Goal: Communication & Community: Share content

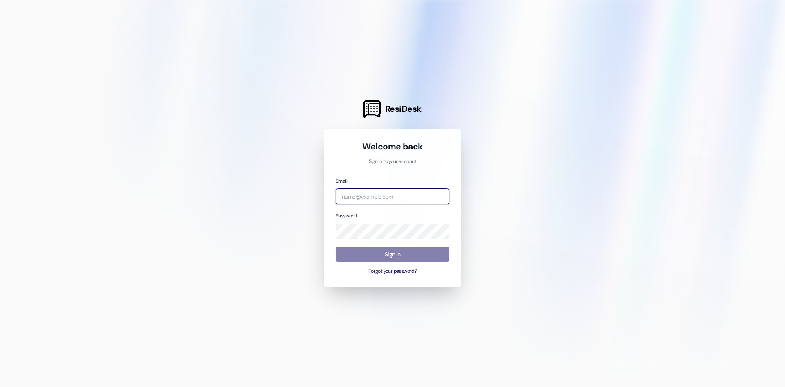
click at [352, 198] on input "email" at bounding box center [393, 196] width 114 height 16
type input "w"
click at [346, 197] on input "w" at bounding box center [393, 196] width 114 height 16
click at [241, 215] on div at bounding box center [392, 193] width 785 height 387
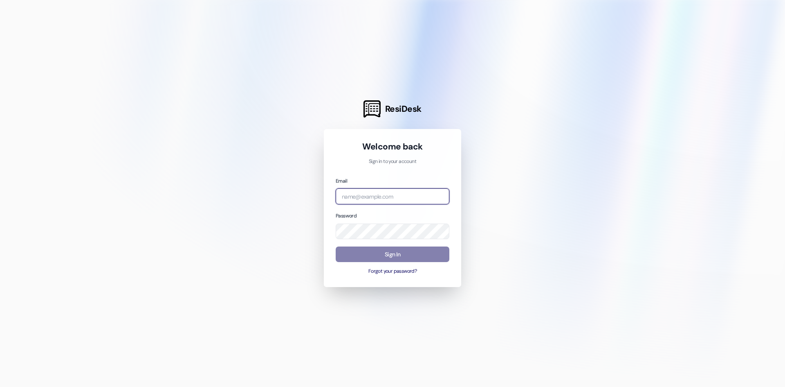
click at [375, 198] on input "email" at bounding box center [393, 196] width 114 height 16
type input "[PERSON_NAME][EMAIL_ADDRESS][PERSON_NAME][DOMAIN_NAME]"
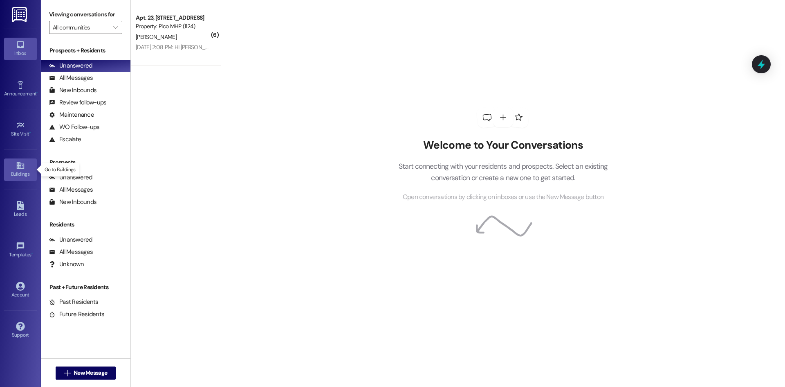
click at [21, 169] on icon at bounding box center [20, 165] width 9 height 9
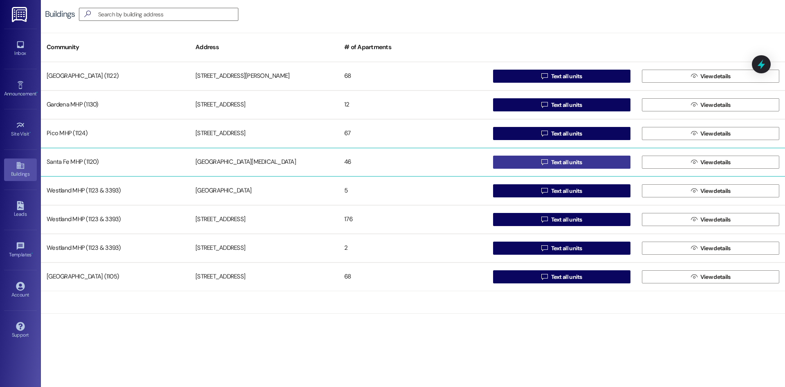
click at [528, 161] on button " Text all units" at bounding box center [561, 161] width 137 height 13
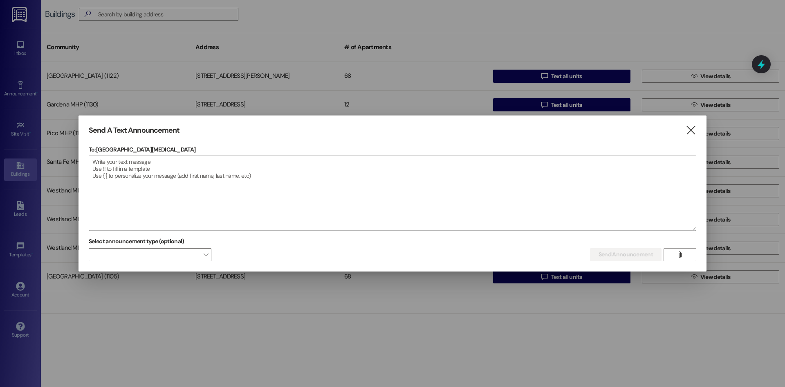
click at [252, 164] on textarea at bounding box center [392, 193] width 607 height 74
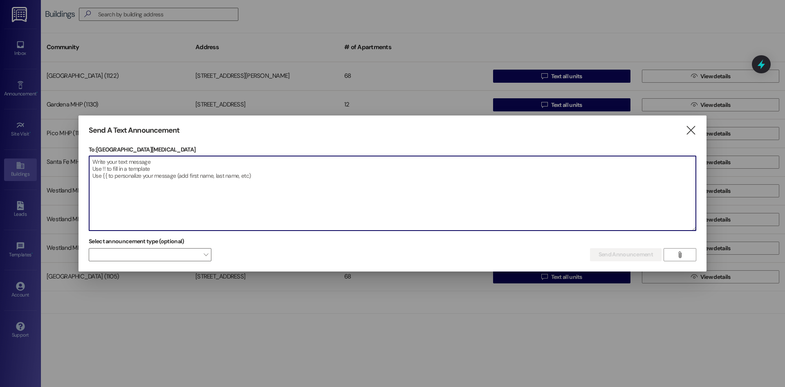
paste textarea "Due to a water emergency a water shut-off will occur [DATE] [DATE] 2:30 PM. Wat…"
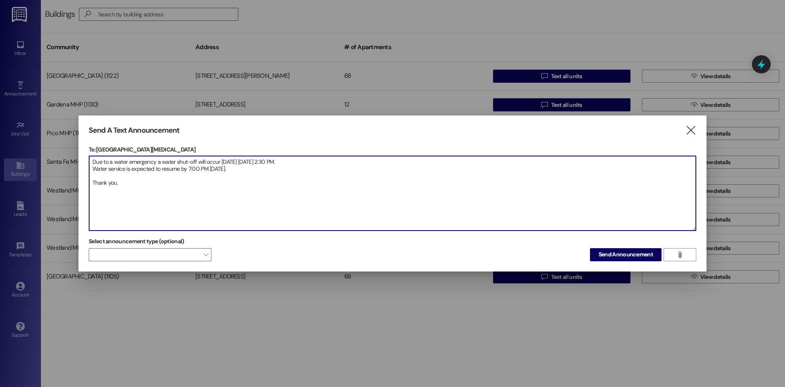
click at [153, 162] on textarea "Due to a water emergency a water shut-off will occur [DATE] [DATE] 2:30 PM. Wat…" at bounding box center [392, 193] width 607 height 74
click at [155, 162] on textarea "Due to a water emergency a water shut-off will occur [DATE] [DATE] 2:30 PM. Wat…" at bounding box center [392, 193] width 607 height 74
click at [186, 196] on textarea "Due to a water emergency, a water shut-off will occur [DATE] [DATE] 2:30 PM. Wa…" at bounding box center [392, 193] width 607 height 74
type textarea "Due to a water emergency, a water shut-off will occur [DATE] [DATE] 2:30 PM. Wa…"
click at [596, 254] on button "Send Announcement" at bounding box center [626, 254] width 72 height 13
